Goal: Task Accomplishment & Management: Manage account settings

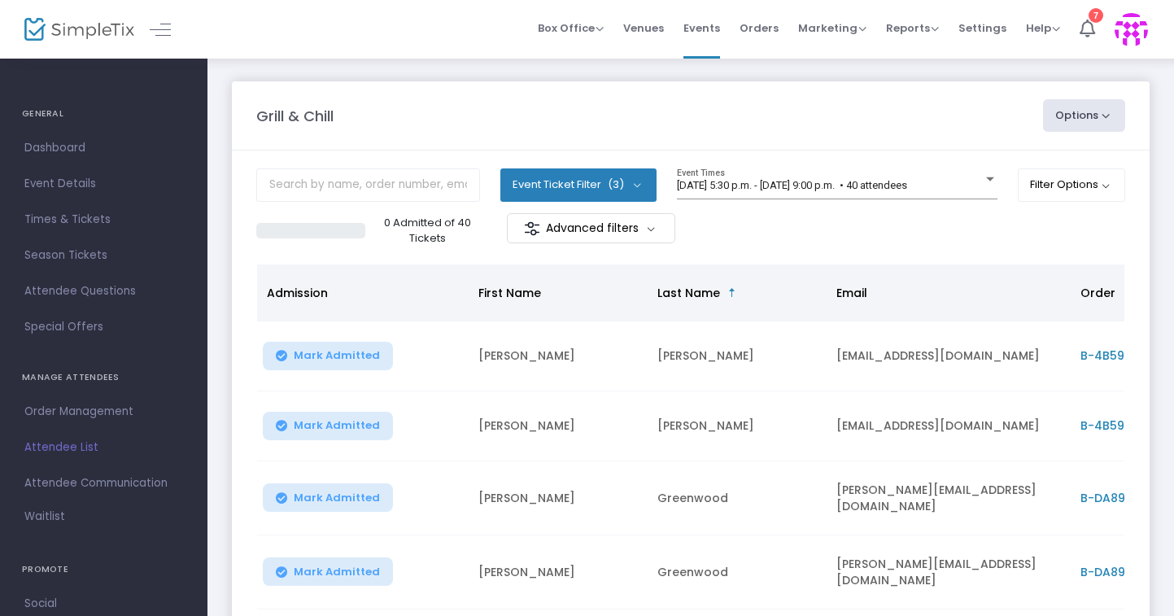
click at [74, 452] on span "Attendee List" at bounding box center [103, 447] width 159 height 21
click at [920, 173] on div "[DATE] 5:30 p.m. - [DATE] 9:00 p.m. • 40 attendees Event Times" at bounding box center [837, 183] width 321 height 31
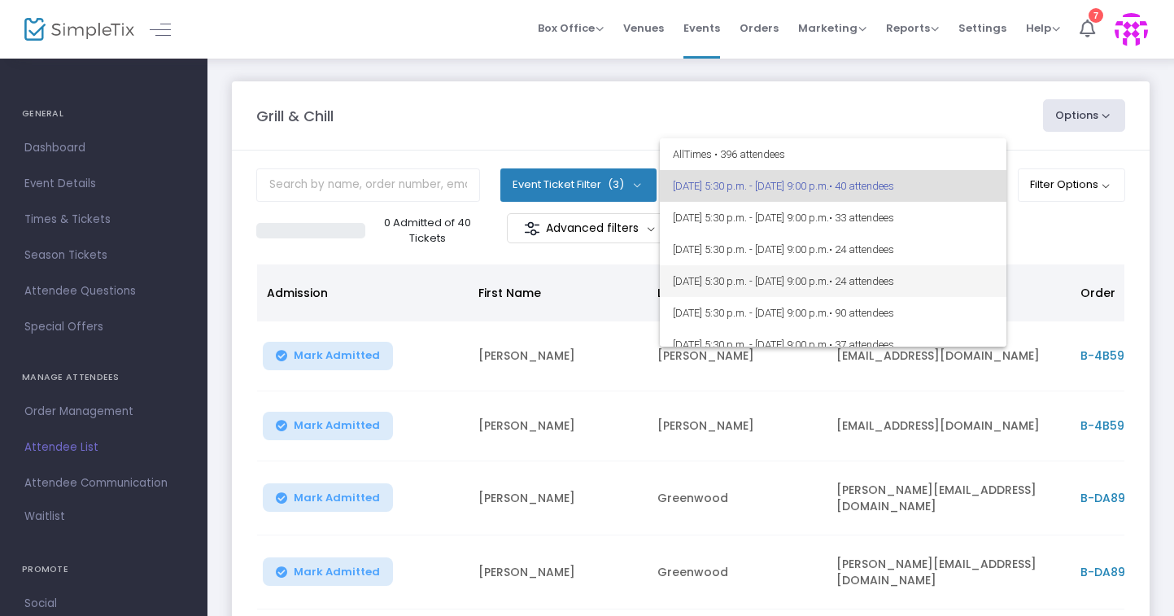
scroll to position [236, 0]
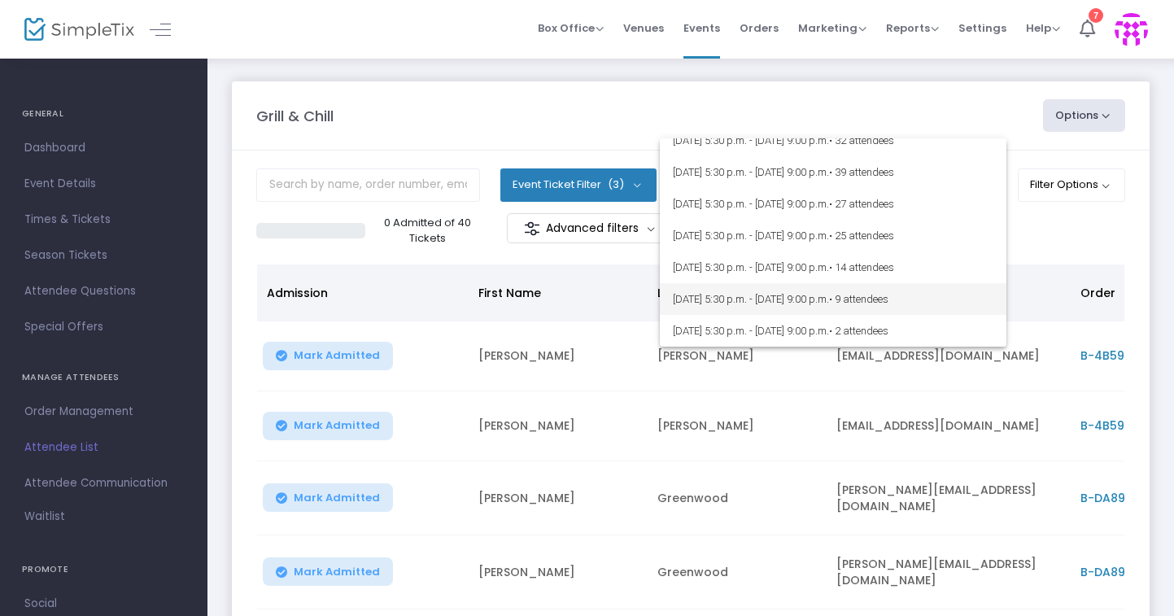
click at [798, 300] on span "[DATE] 5:30 p.m. - [DATE] 9:00 p.m. • 9 attendees" at bounding box center [833, 299] width 321 height 32
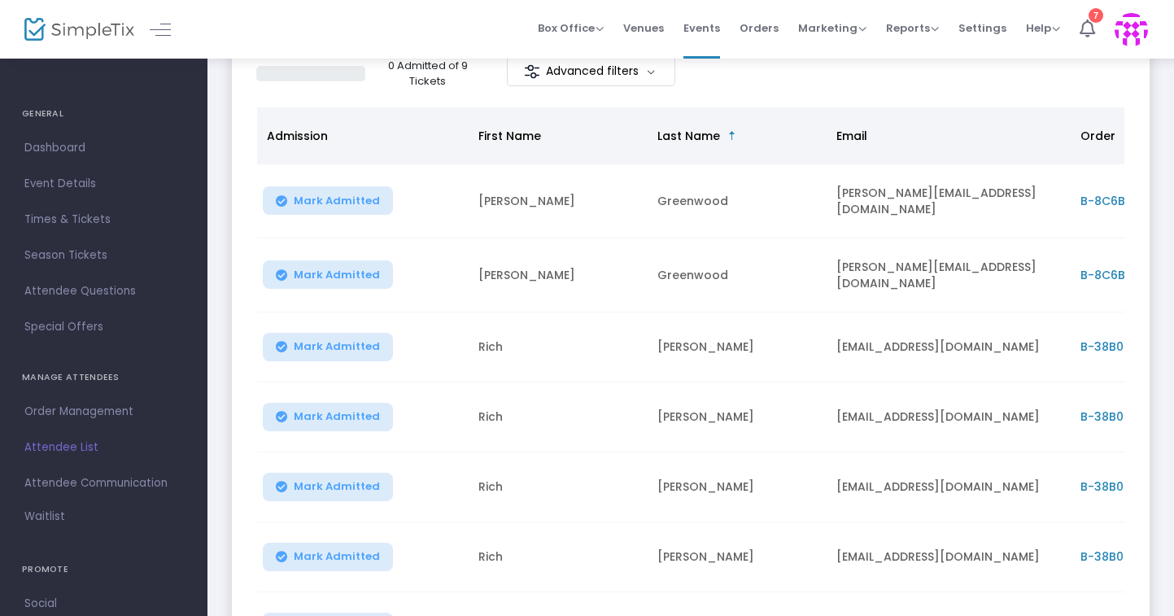
scroll to position [155, 0]
